Goal: Task Accomplishment & Management: Manage account settings

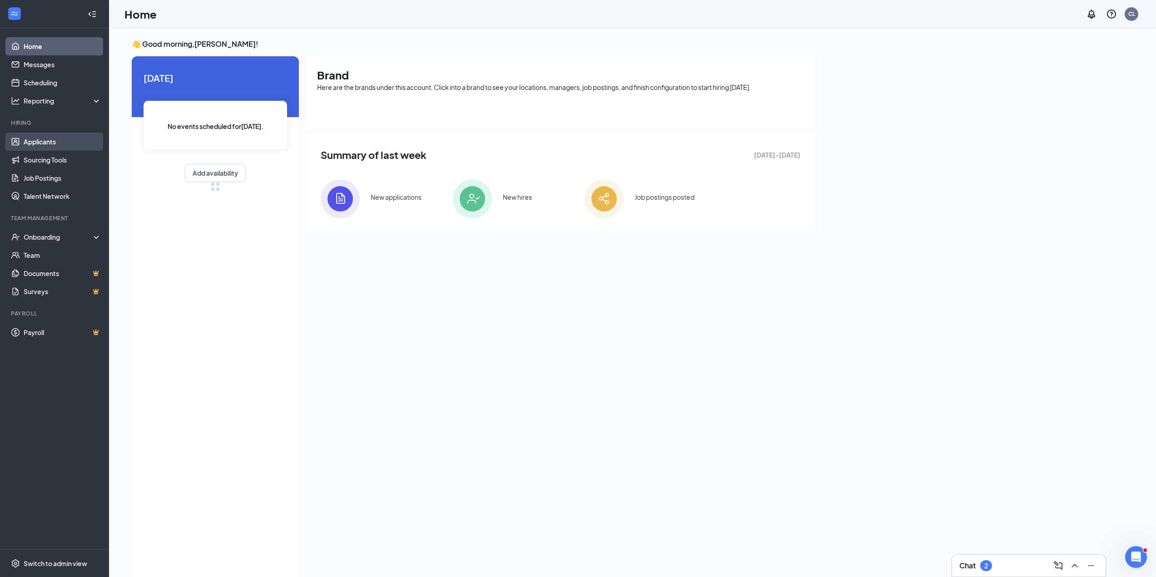
click at [38, 144] on link "Applicants" at bounding box center [63, 142] width 78 height 18
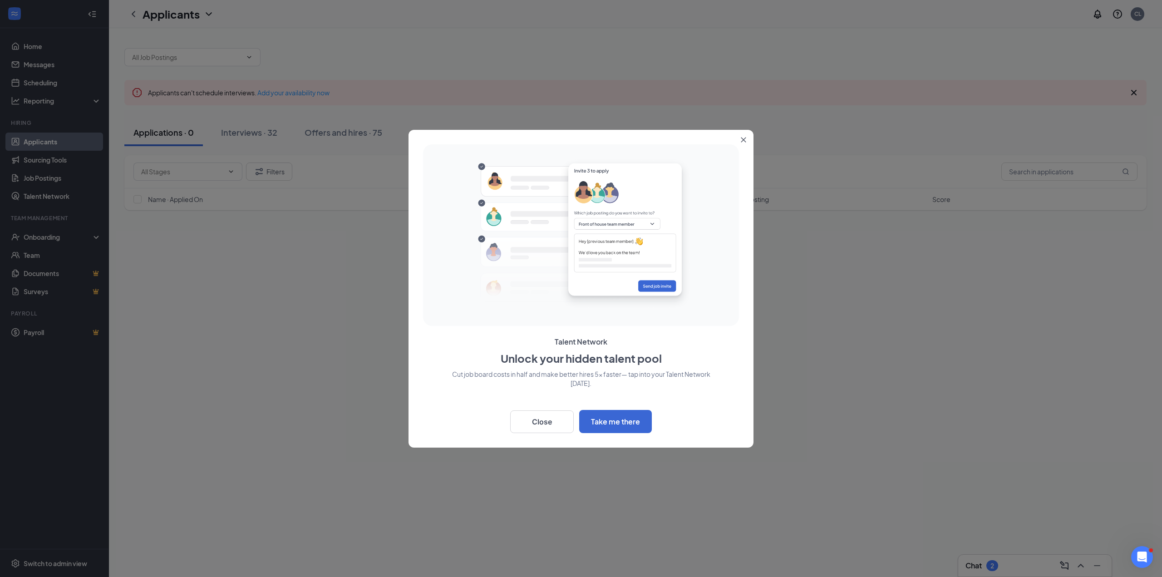
click at [745, 141] on icon "Close" at bounding box center [743, 139] width 5 height 5
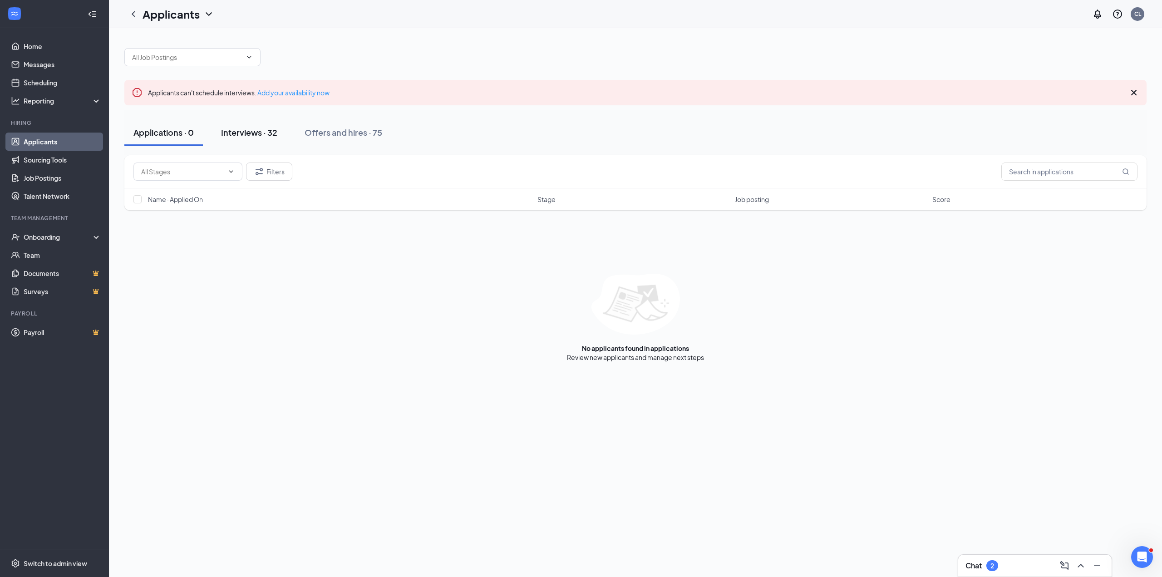
click at [257, 130] on div "Interviews · 32" at bounding box center [249, 132] width 56 height 11
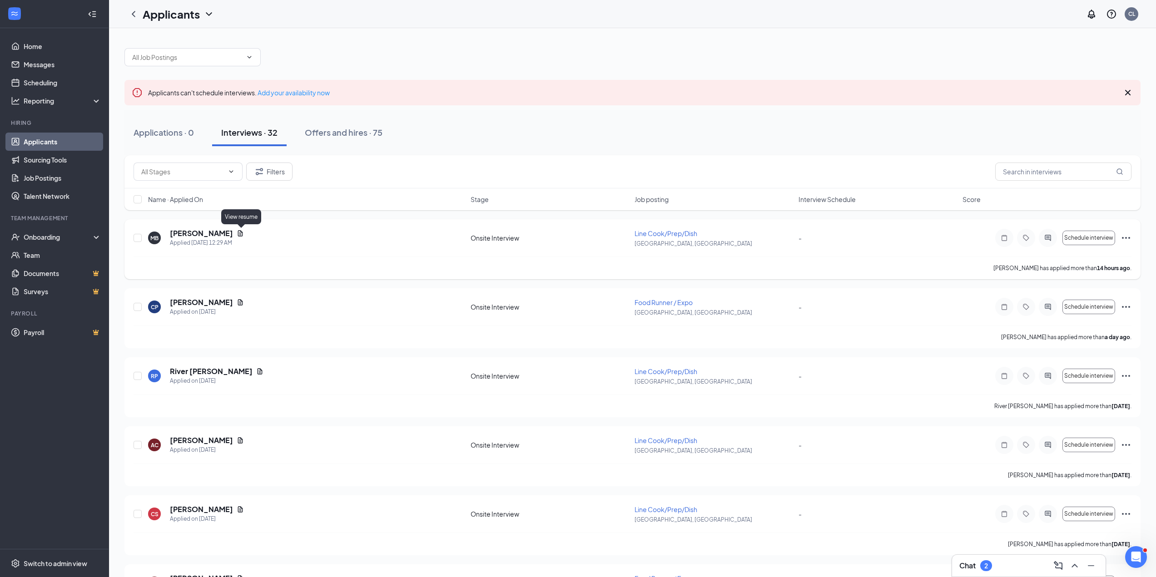
click at [238, 232] on icon "Document" at bounding box center [240, 233] width 7 height 7
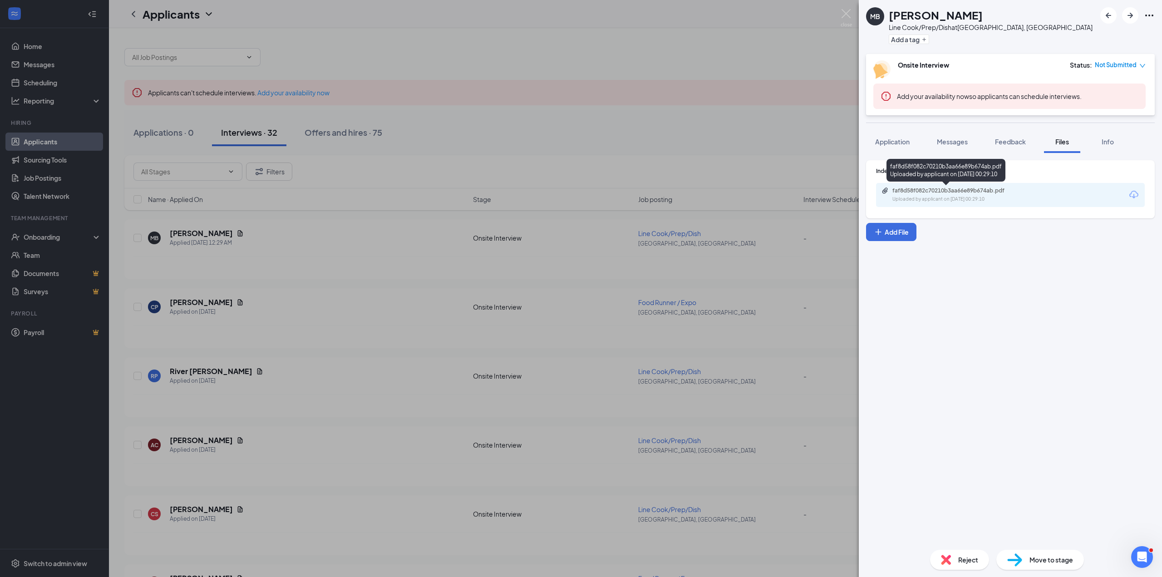
click at [915, 197] on div "Uploaded by applicant on [DATE] 00:29:10" at bounding box center [961, 199] width 136 height 7
click at [384, 350] on div "MB [PERSON_NAME] Line Cook/Prep/Dish at [GEOGRAPHIC_DATA], [GEOGRAPHIC_DATA] Ad…" at bounding box center [581, 288] width 1162 height 577
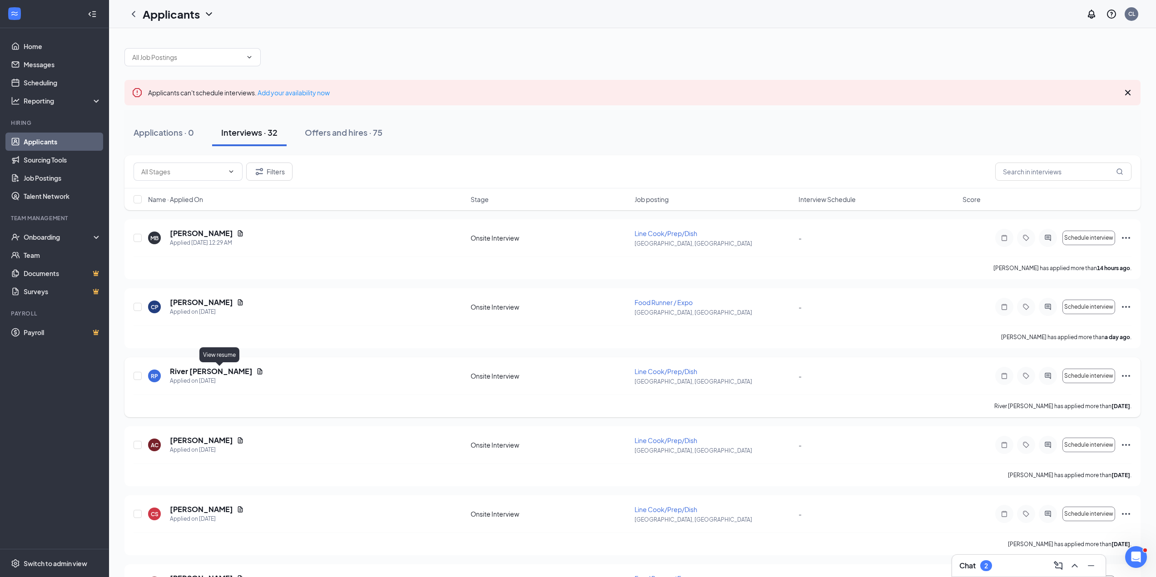
click at [256, 372] on icon "Document" at bounding box center [259, 371] width 7 height 7
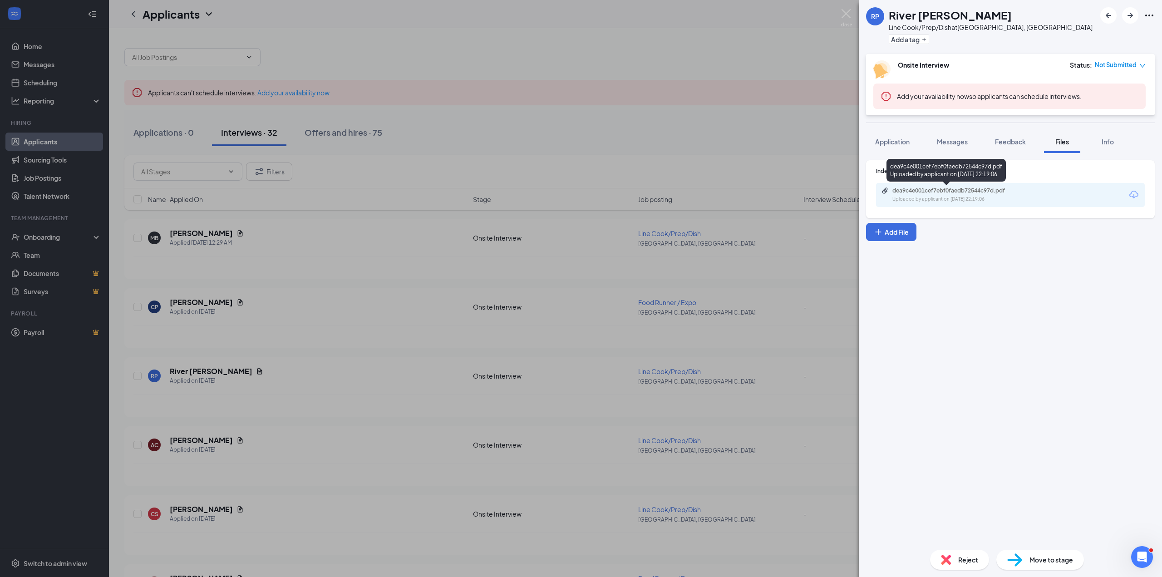
click at [942, 193] on div "dea9c4e001cef7ebf0faedb72544c97d.pdf" at bounding box center [956, 190] width 127 height 7
click at [259, 374] on div "RP River [PERSON_NAME] Line Cook/Prep/Dish at [GEOGRAPHIC_DATA], [GEOGRAPHIC_DA…" at bounding box center [581, 288] width 1162 height 577
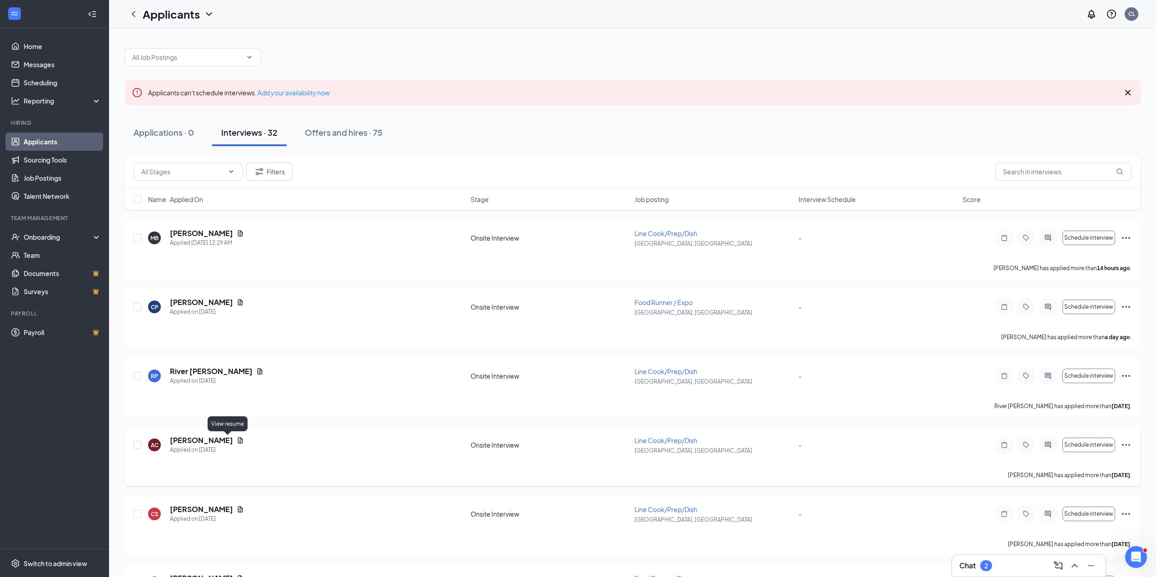
click at [232, 440] on div "AC [PERSON_NAME] Applied on [DATE]" at bounding box center [306, 444] width 317 height 19
click at [238, 440] on icon "Document" at bounding box center [240, 440] width 5 height 6
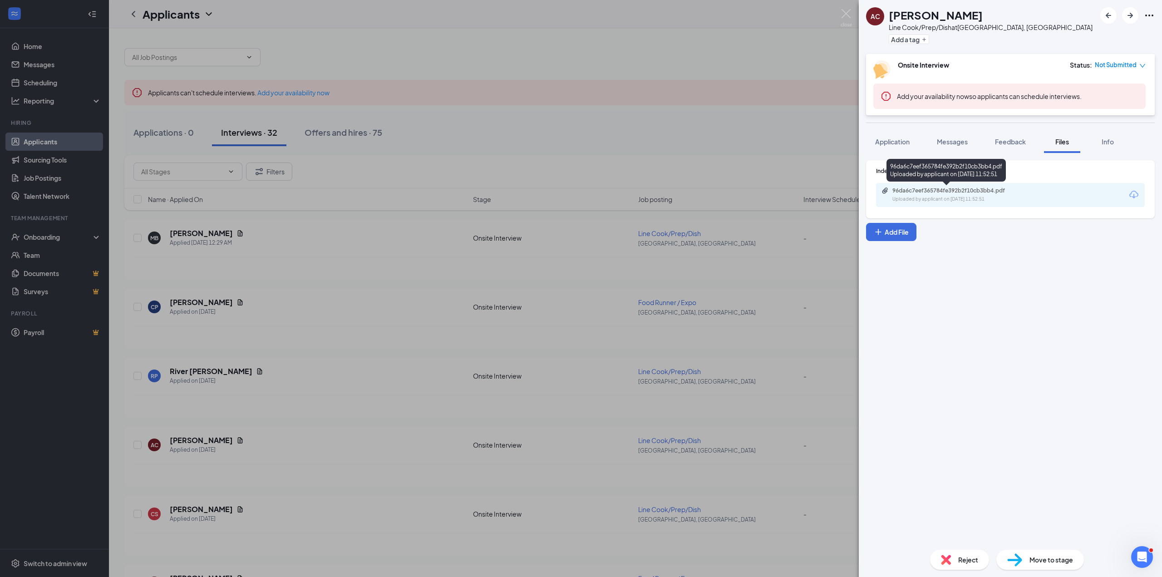
click at [960, 200] on div "Uploaded by applicant on [DATE] 11:52:51" at bounding box center [961, 199] width 136 height 7
click at [296, 364] on div "AC [PERSON_NAME] Line Cook/Prep/Dish at [GEOGRAPHIC_DATA], [GEOGRAPHIC_DATA] Ad…" at bounding box center [581, 288] width 1162 height 577
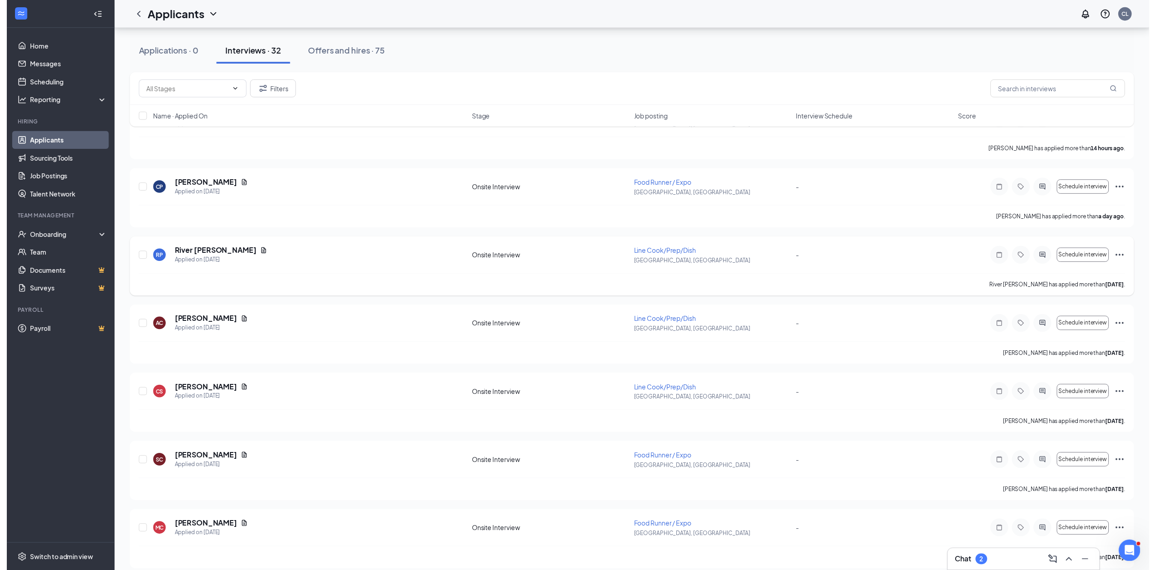
scroll to position [136, 0]
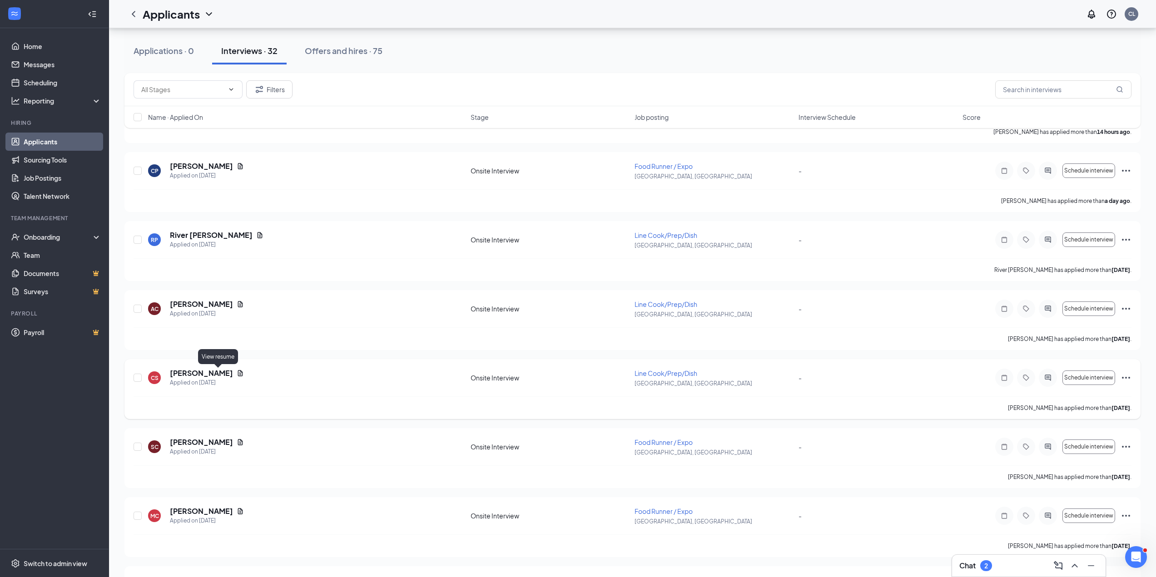
click at [238, 375] on icon "Document" at bounding box center [240, 373] width 5 height 6
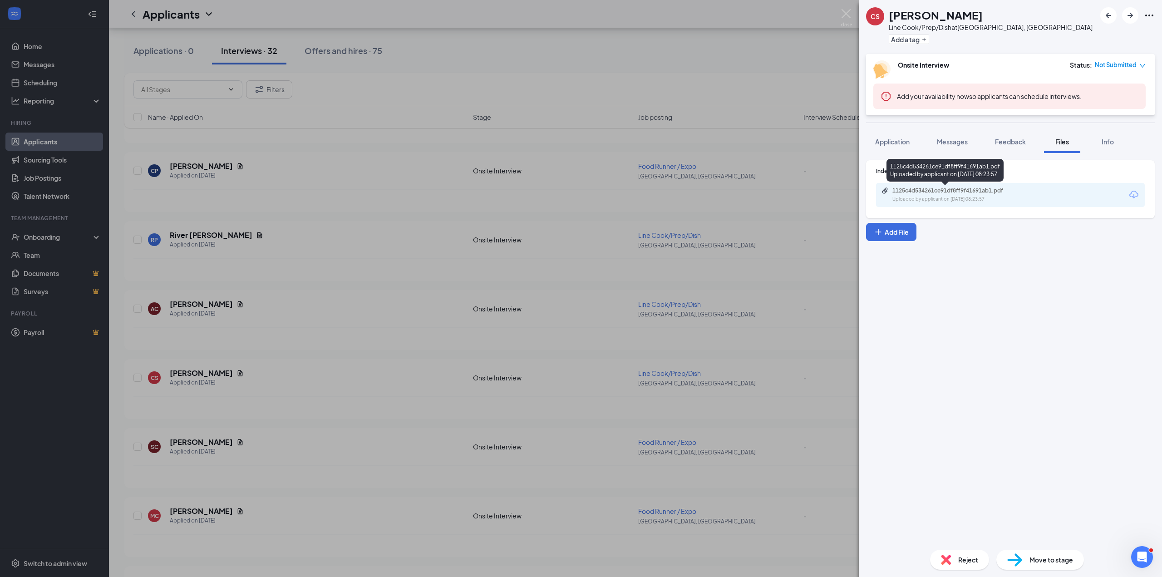
click at [956, 196] on div "Uploaded by applicant on [DATE] 08:23:57" at bounding box center [961, 199] width 136 height 7
click at [268, 399] on div "CS [PERSON_NAME] Line Cook/Prep/Dish at [GEOGRAPHIC_DATA], [GEOGRAPHIC_DATA] Ad…" at bounding box center [581, 288] width 1162 height 577
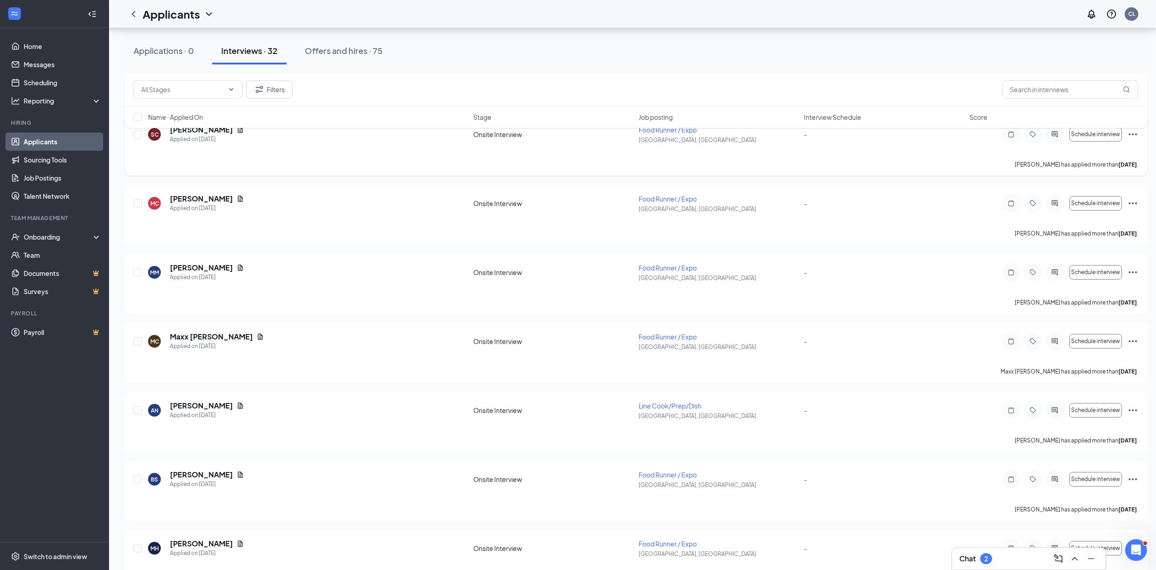
scroll to position [454, 0]
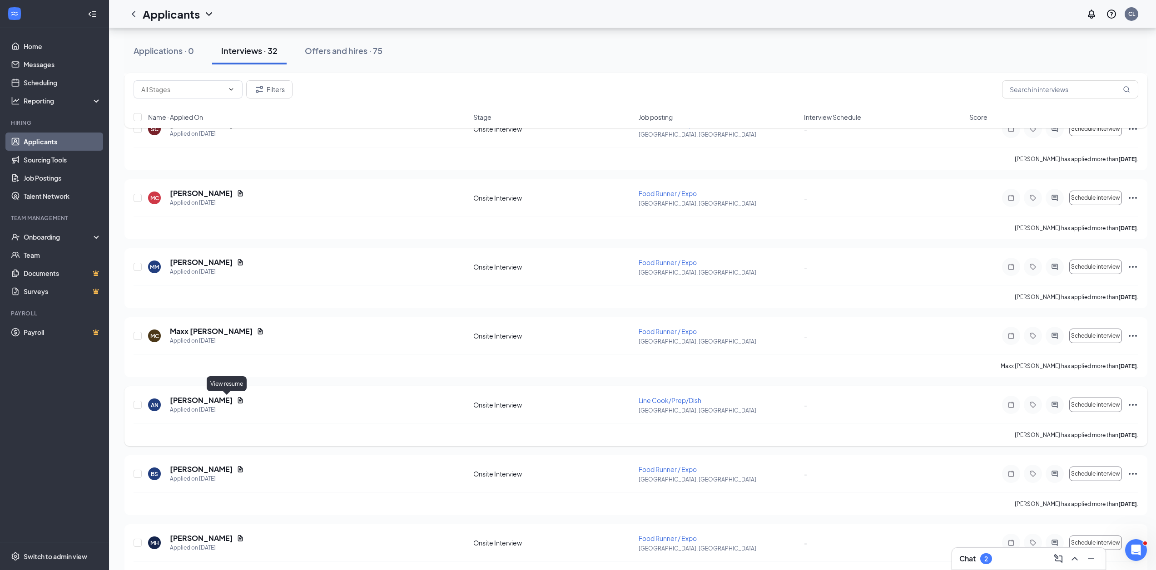
click at [238, 402] on icon "Document" at bounding box center [240, 400] width 5 height 6
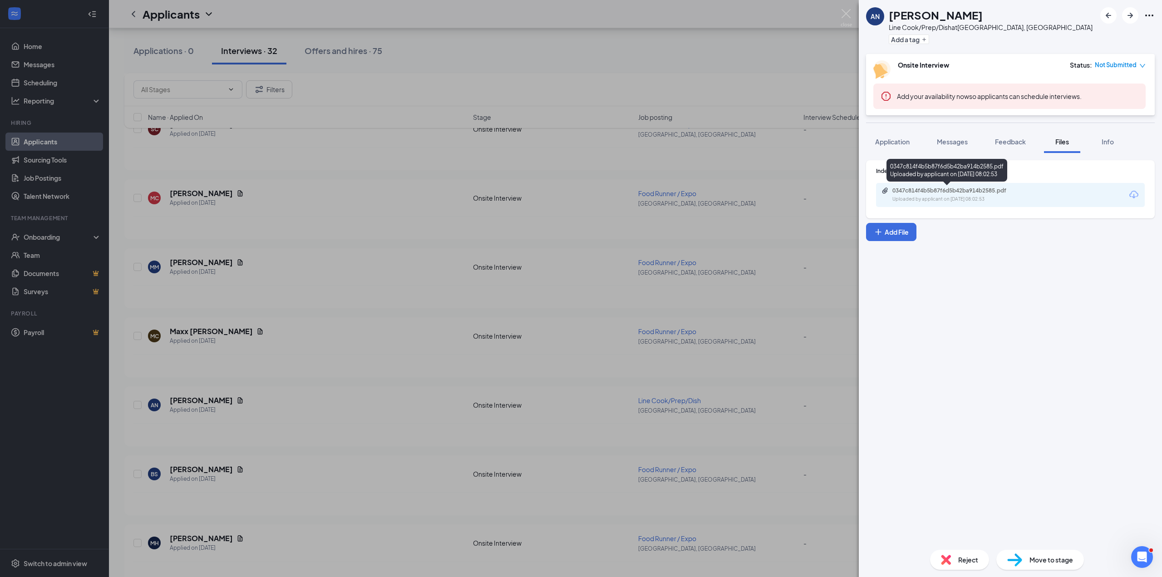
click at [986, 194] on div "0347c814f4b5b87f6d5b42ba914b2585.pdf" at bounding box center [956, 190] width 127 height 7
click at [449, 113] on div "AN [PERSON_NAME] Line Cook/Prep/Dish at [GEOGRAPHIC_DATA], [GEOGRAPHIC_DATA] Ad…" at bounding box center [581, 288] width 1162 height 577
